Goal: Information Seeking & Learning: Learn about a topic

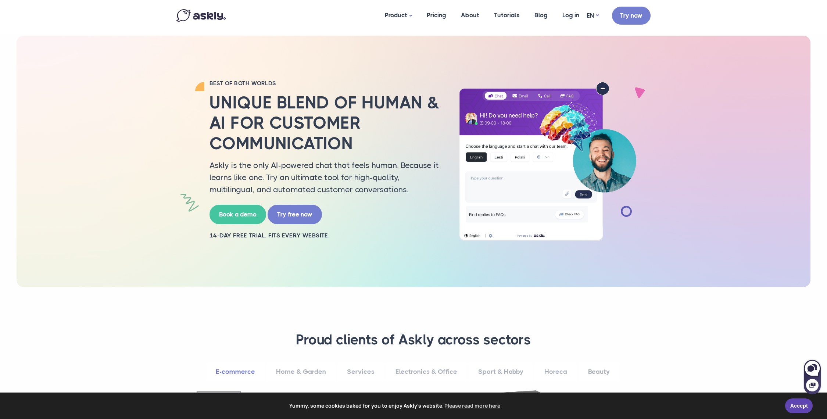
scroll to position [5, 0]
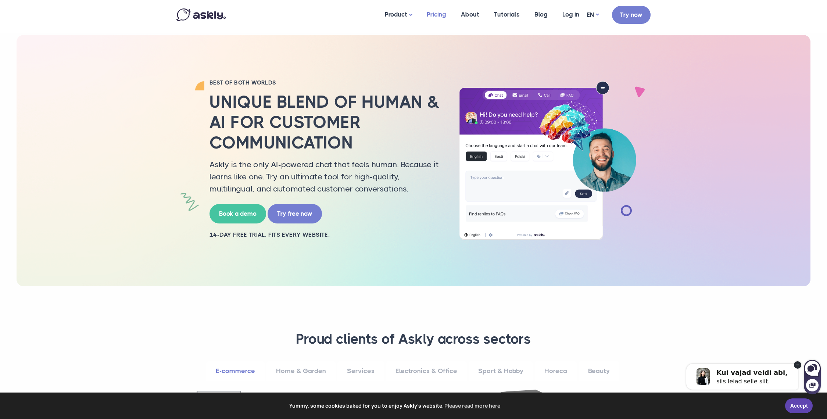
click at [440, 19] on link "Pricing" at bounding box center [437, 15] width 34 height 36
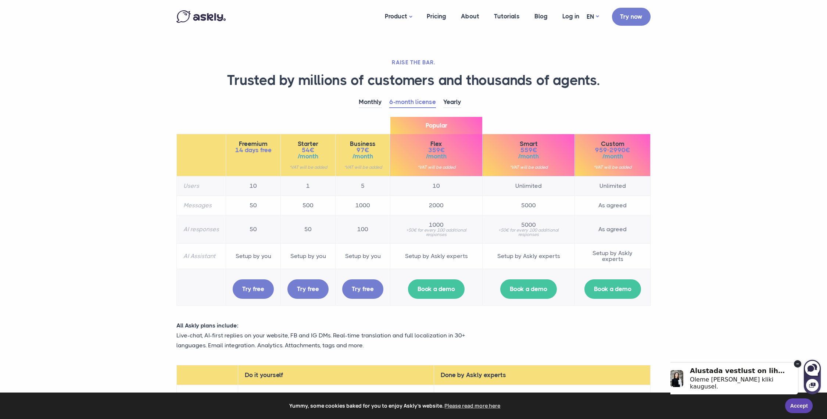
click at [153, 316] on section "RAISE THE BAR. Trusted by millions of customers and thousands of agents. Monthl…" at bounding box center [413, 271] width 827 height 543
click at [709, 59] on section "RAISE THE BAR. Trusted by millions of customers and thousands of agents. Monthl…" at bounding box center [413, 271] width 827 height 543
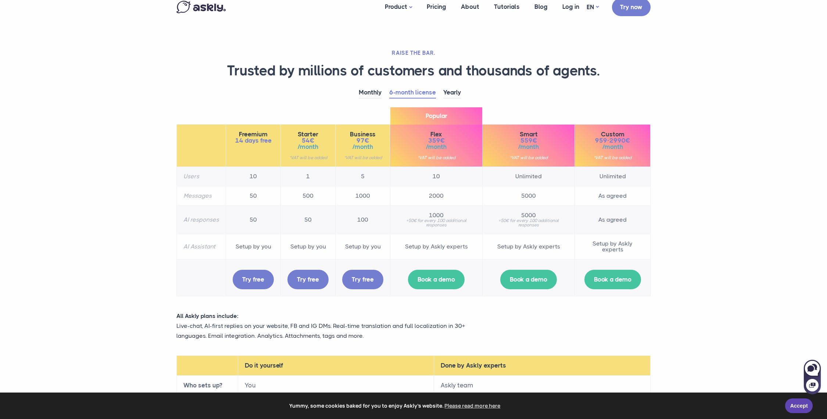
click at [118, 185] on section "RAISE THE BAR. Trusted by millions of customers and thousands of agents. Monthl…" at bounding box center [413, 261] width 827 height 543
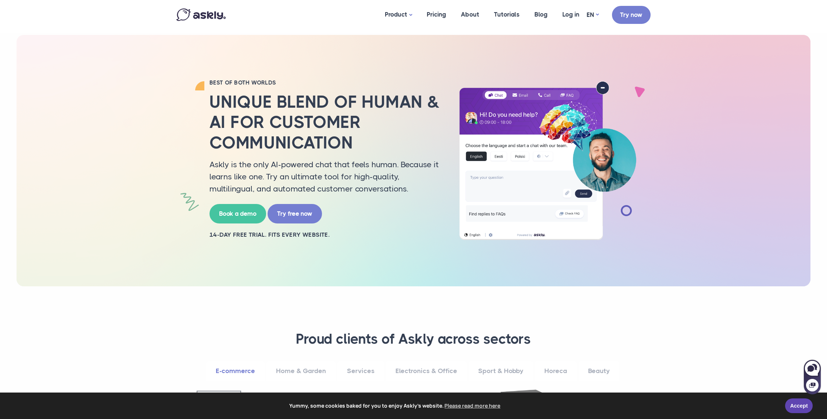
click at [72, 153] on div "BEST OF BOTH WORLDS Unique blend of human & AI for customer communication Askly…" at bounding box center [414, 161] width 794 height 252
